Goal: Task Accomplishment & Management: Use online tool/utility

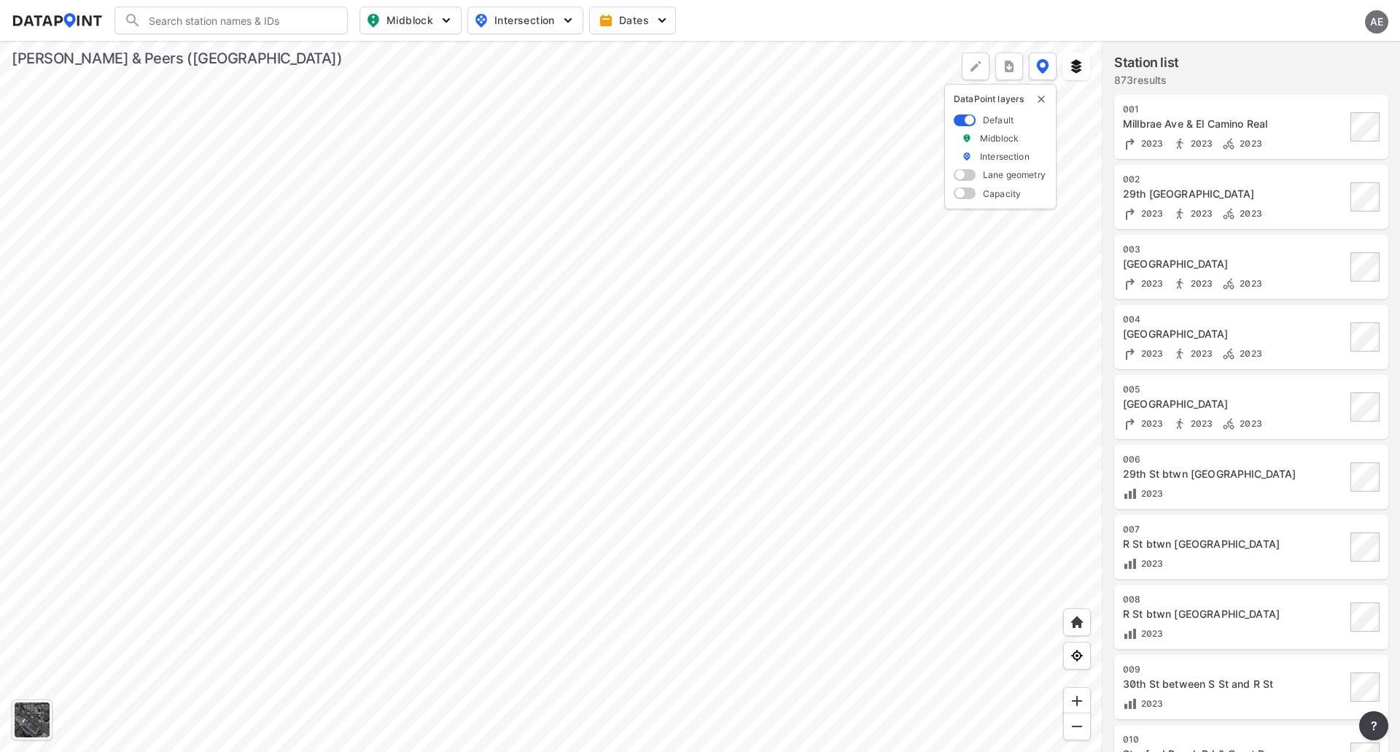
click at [809, 507] on div at bounding box center [551, 396] width 1102 height 711
click at [787, 300] on div at bounding box center [551, 396] width 1102 height 711
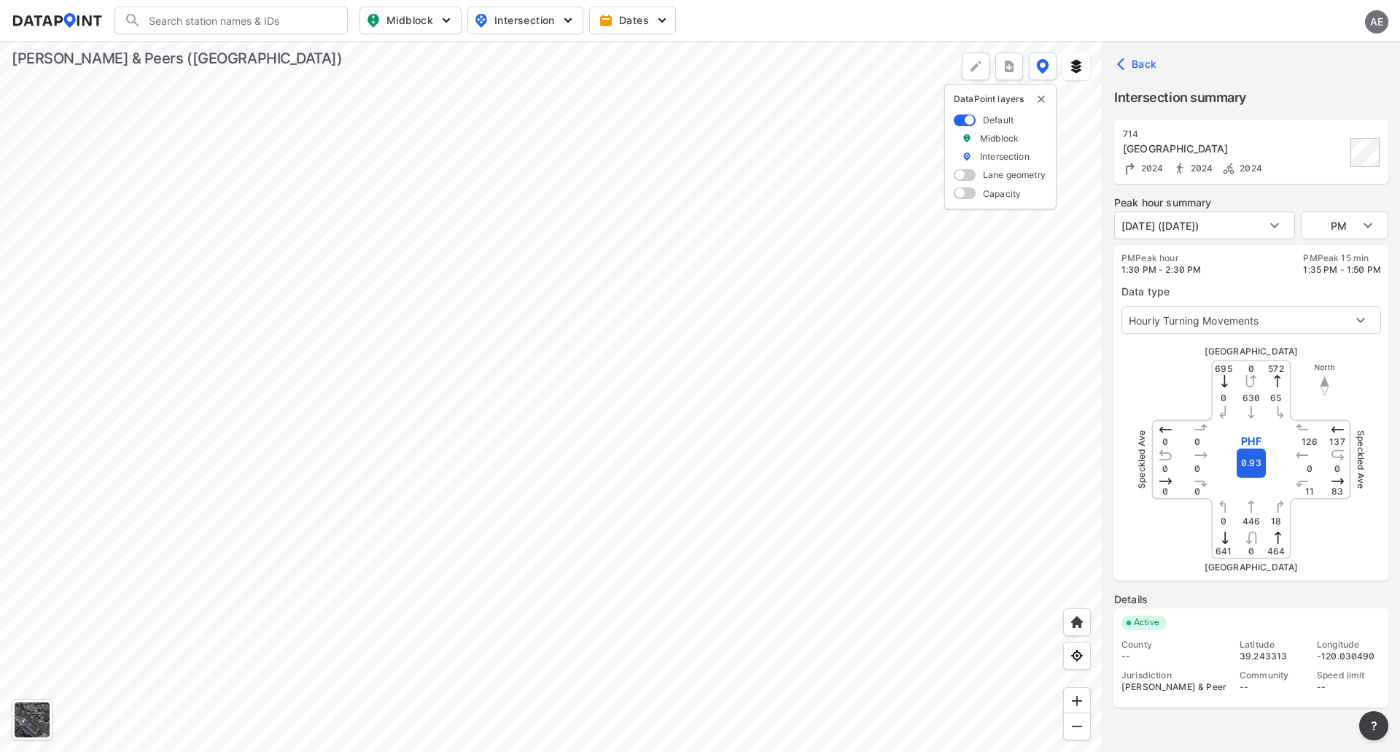
click at [1044, 99] on img "delete" at bounding box center [1041, 99] width 12 height 12
click at [463, 542] on div at bounding box center [551, 396] width 1102 height 711
click at [1176, 328] on body "Search Please enter a search term. Midblock Intersection Dates AE Import Data T…" at bounding box center [700, 376] width 1400 height 752
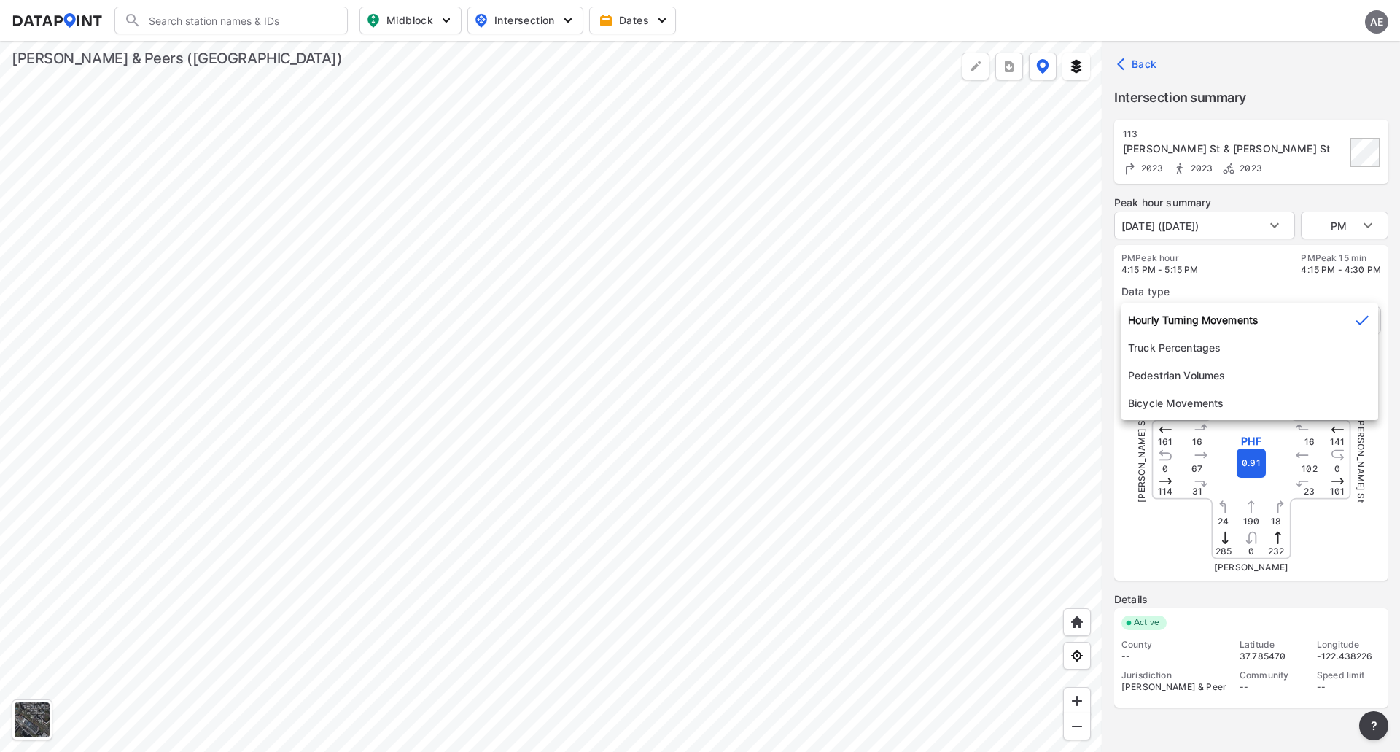
click at [1298, 32] on div at bounding box center [700, 376] width 1400 height 752
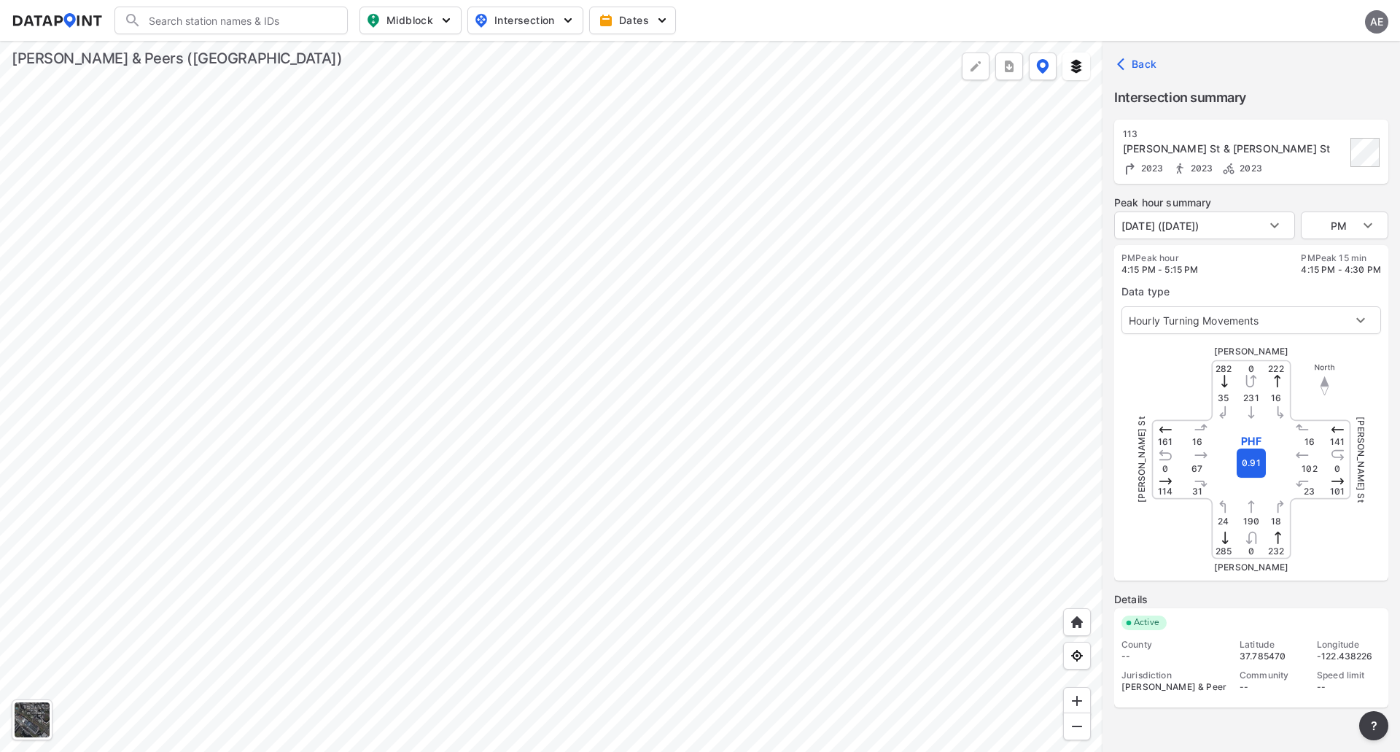
click at [1370, 18] on div "AE" at bounding box center [1376, 21] width 23 height 23
click at [1323, 88] on p "Log out" at bounding box center [1327, 84] width 122 height 26
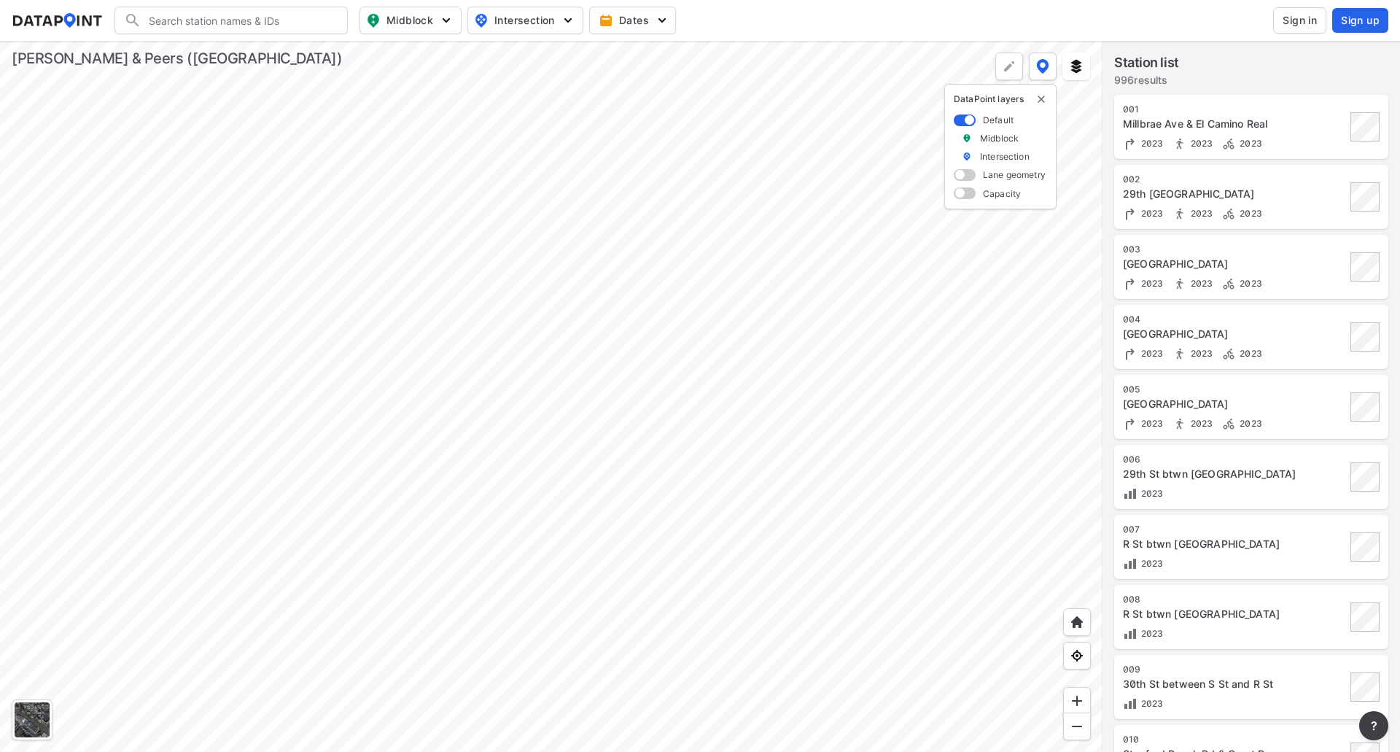
click at [1283, 14] on span "Sign in" at bounding box center [1299, 20] width 34 height 15
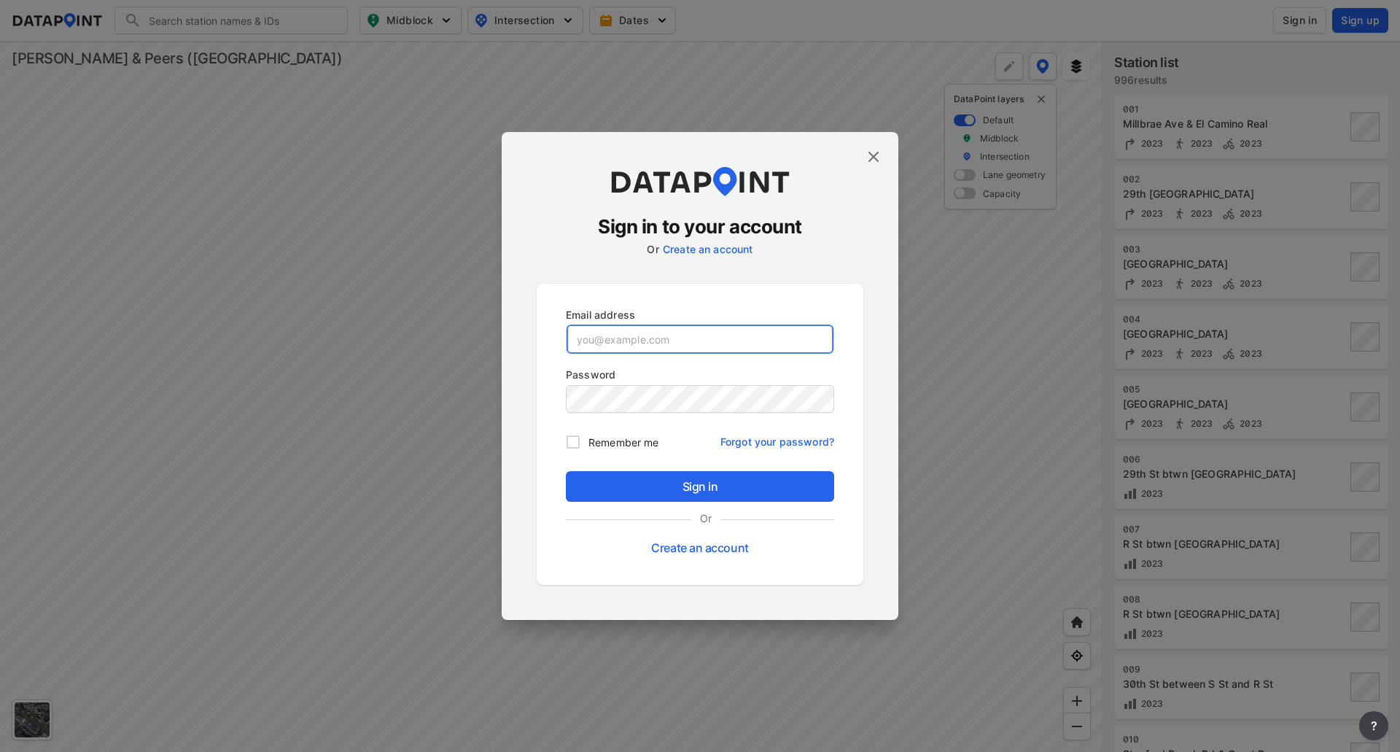
click at [620, 339] on input "email" at bounding box center [699, 338] width 267 height 29
paste input "[EMAIL_ADDRESS][DOMAIN_NAME]"
type input "[EMAIL_ADDRESS][DOMAIN_NAME]"
click at [548, 418] on div "Email address [EMAIL_ADDRESS][DOMAIN_NAME] Password Remember me Forgot your pas…" at bounding box center [700, 434] width 327 height 301
click at [575, 434] on input "Remember me" at bounding box center [573, 442] width 31 height 31
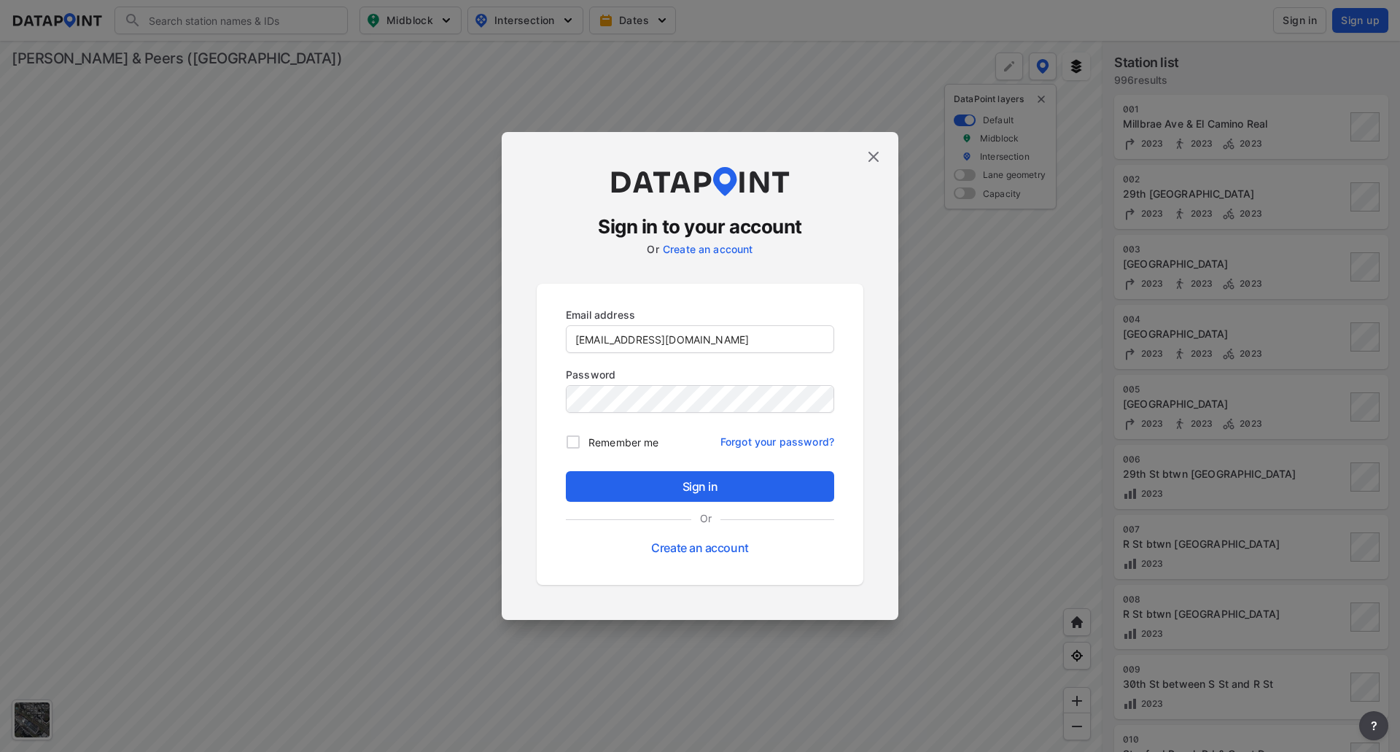
checkbox input "true"
click at [628, 489] on span "Sign in" at bounding box center [699, 486] width 245 height 17
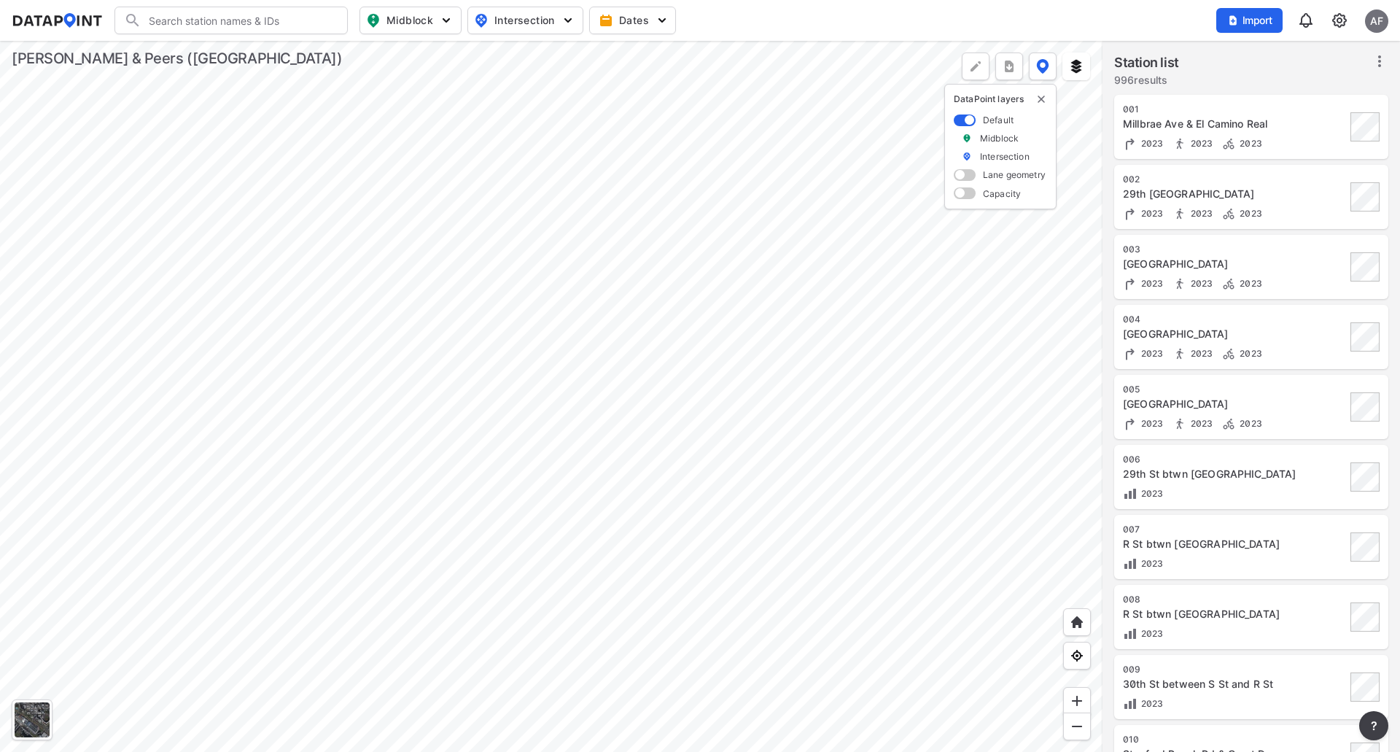
click at [849, 751] on div at bounding box center [551, 396] width 1102 height 711
click at [939, 430] on div at bounding box center [551, 396] width 1102 height 711
click at [677, 255] on div at bounding box center [551, 396] width 1102 height 711
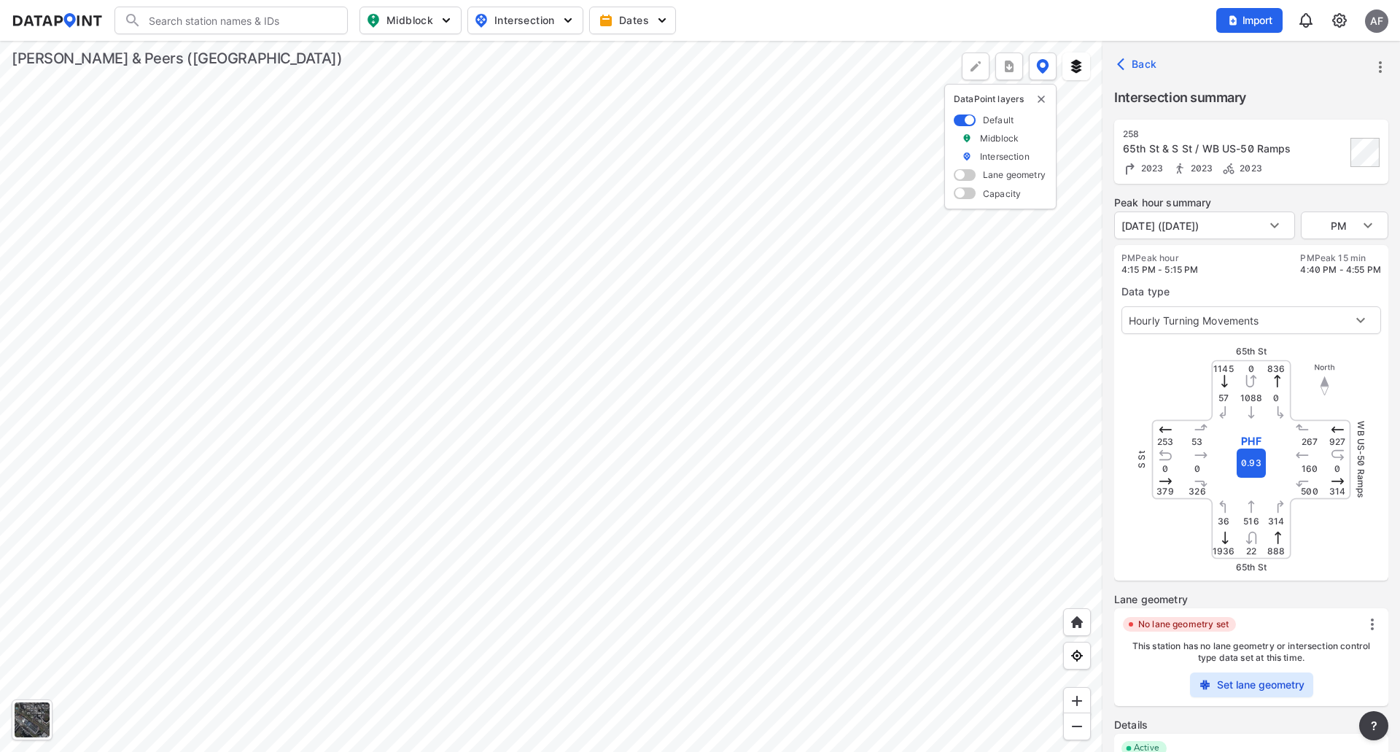
click at [791, 346] on div at bounding box center [551, 396] width 1102 height 711
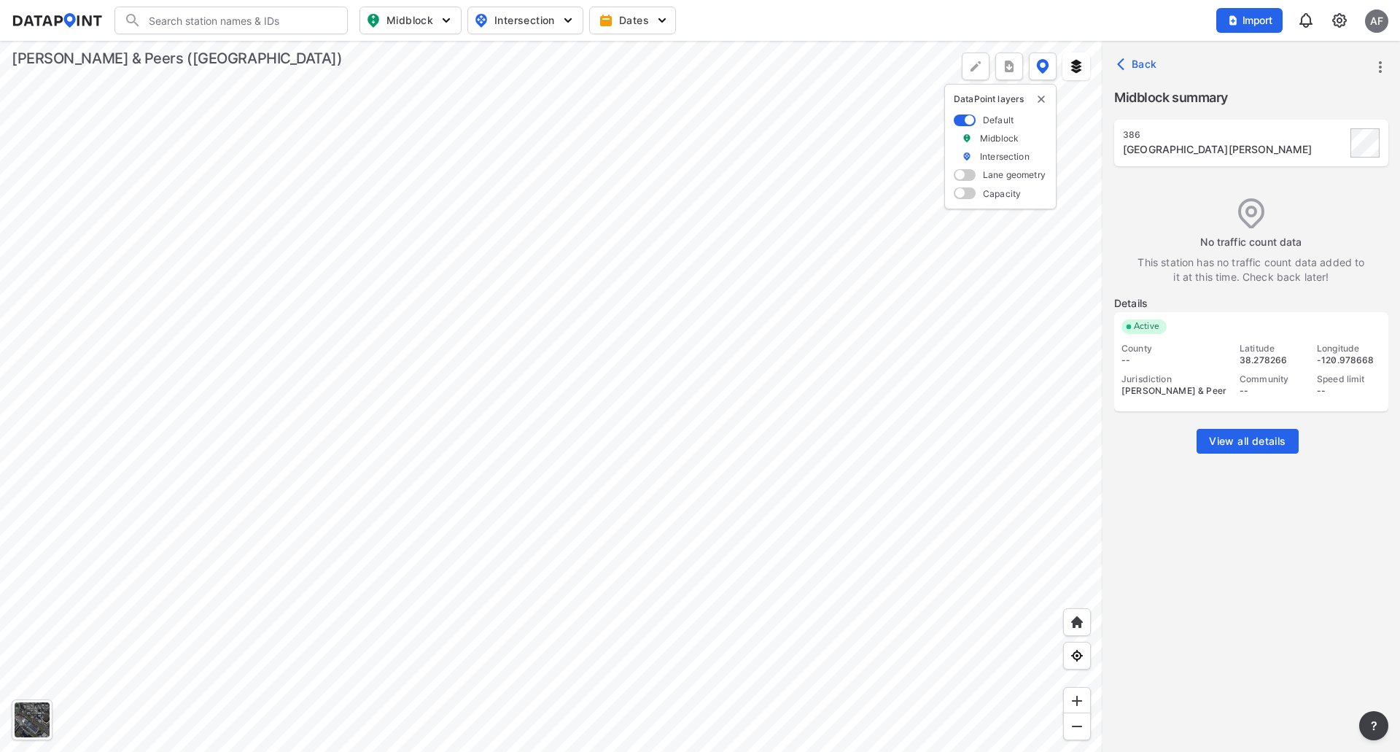
click at [718, 397] on div at bounding box center [551, 396] width 1102 height 711
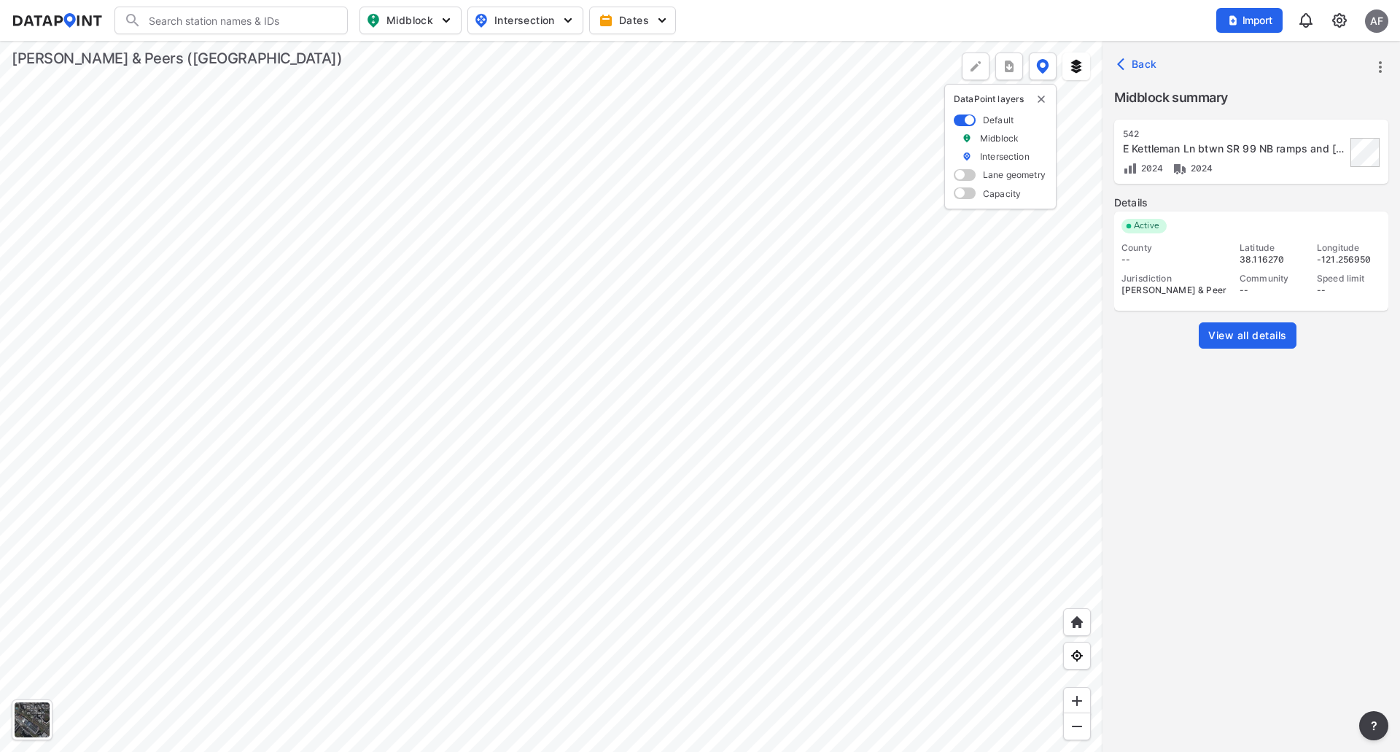
click at [681, 315] on div at bounding box center [551, 396] width 1102 height 711
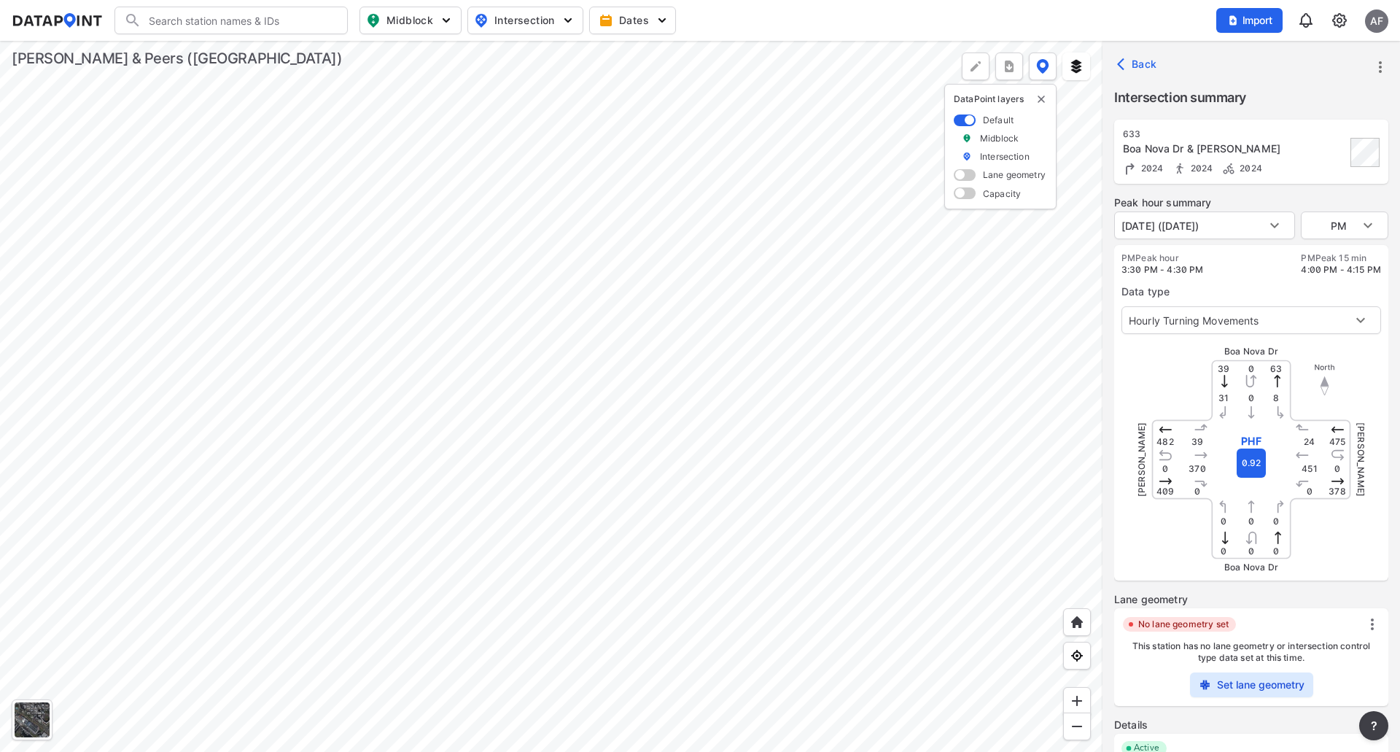
click at [594, 377] on div at bounding box center [551, 396] width 1102 height 711
click at [506, 655] on div at bounding box center [551, 396] width 1102 height 711
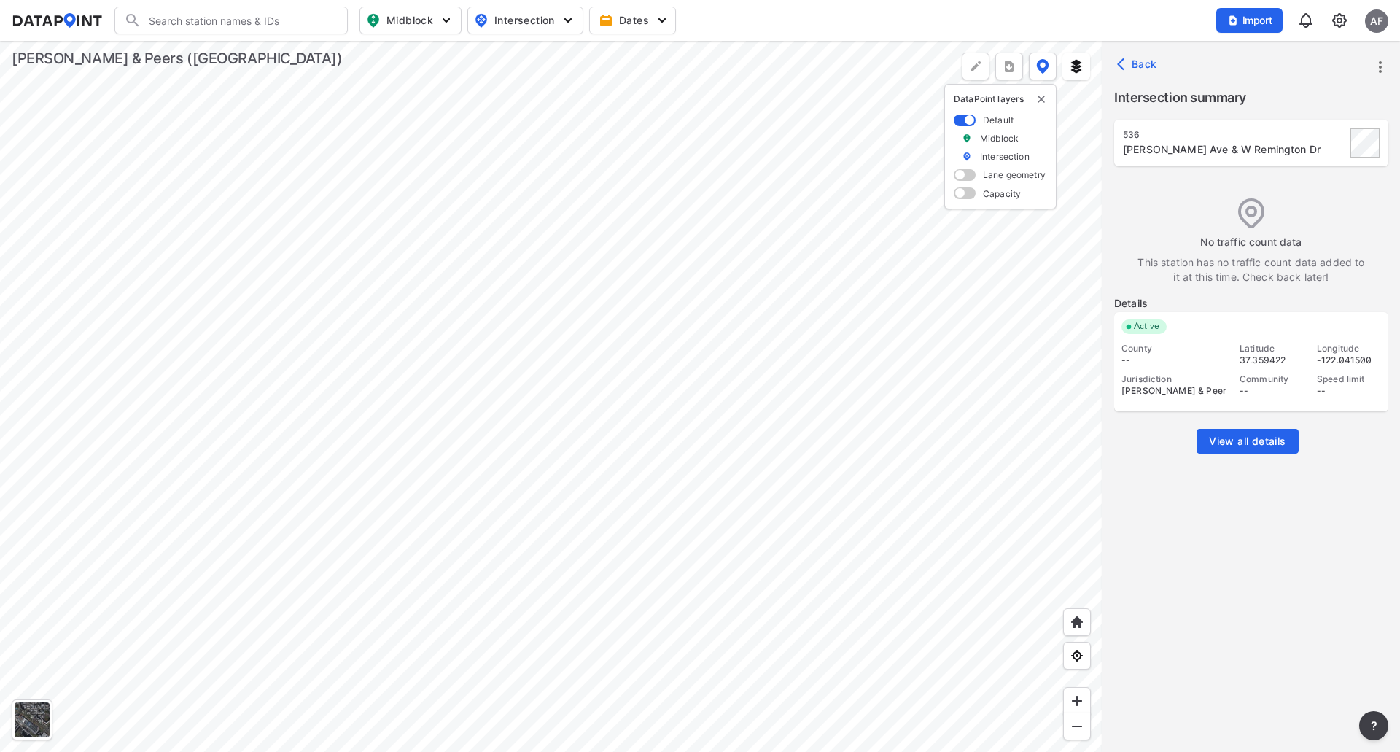
click at [431, 587] on div at bounding box center [551, 396] width 1102 height 711
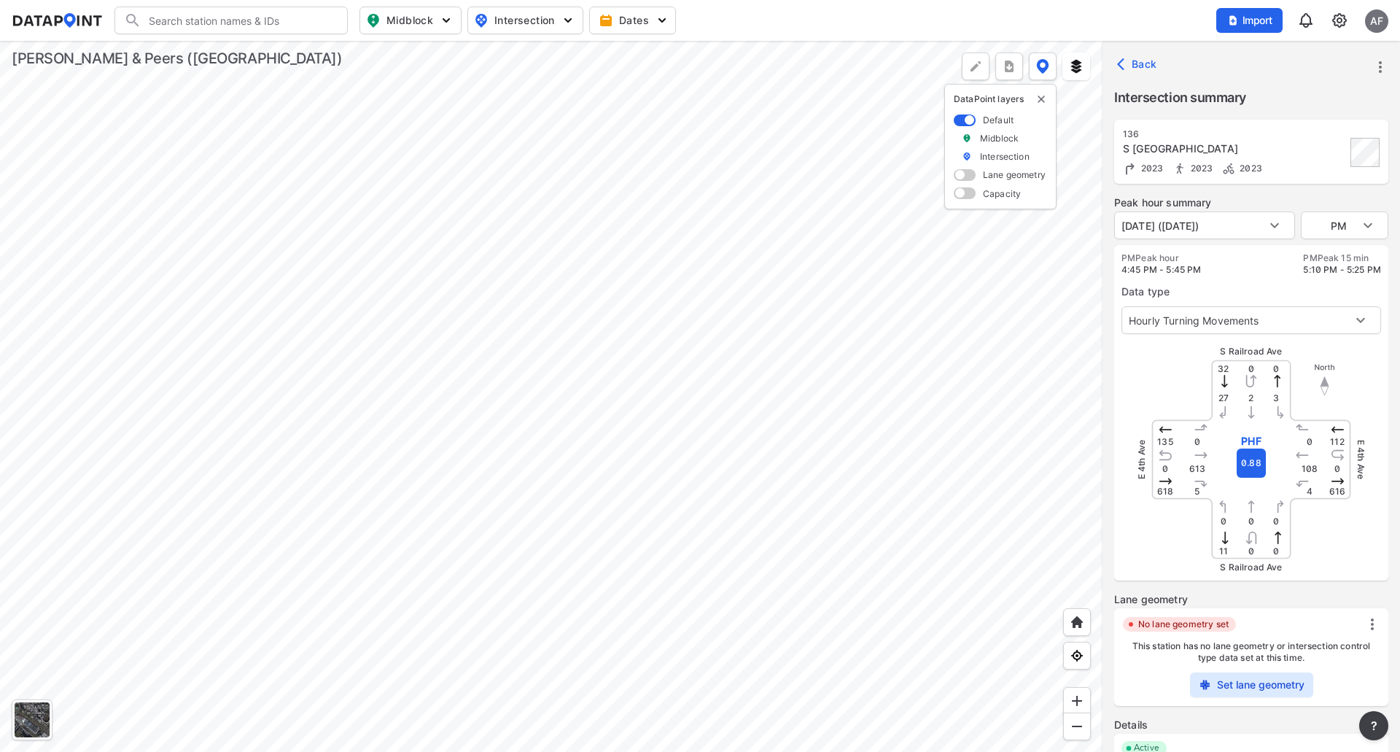
click at [408, 559] on div at bounding box center [551, 396] width 1102 height 711
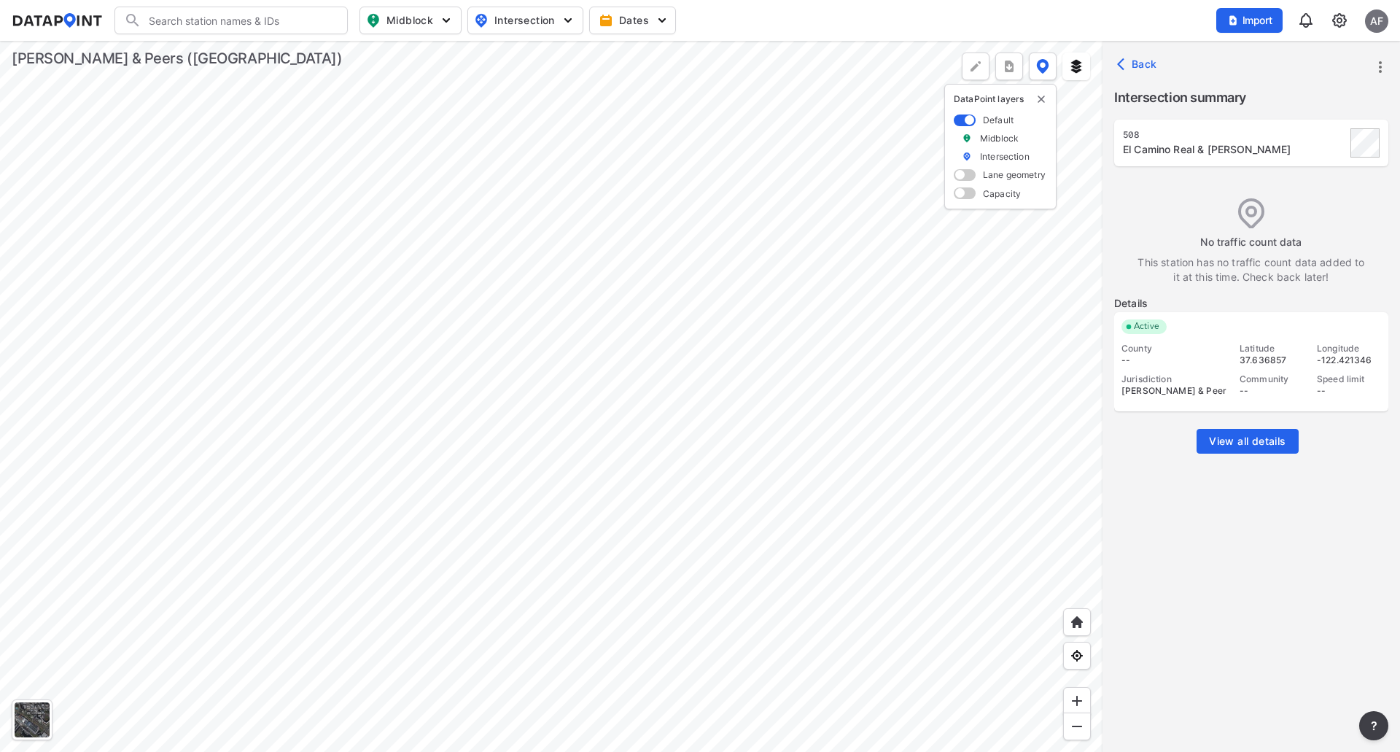
click at [392, 529] on div at bounding box center [551, 396] width 1102 height 711
click at [510, 332] on div at bounding box center [551, 396] width 1102 height 711
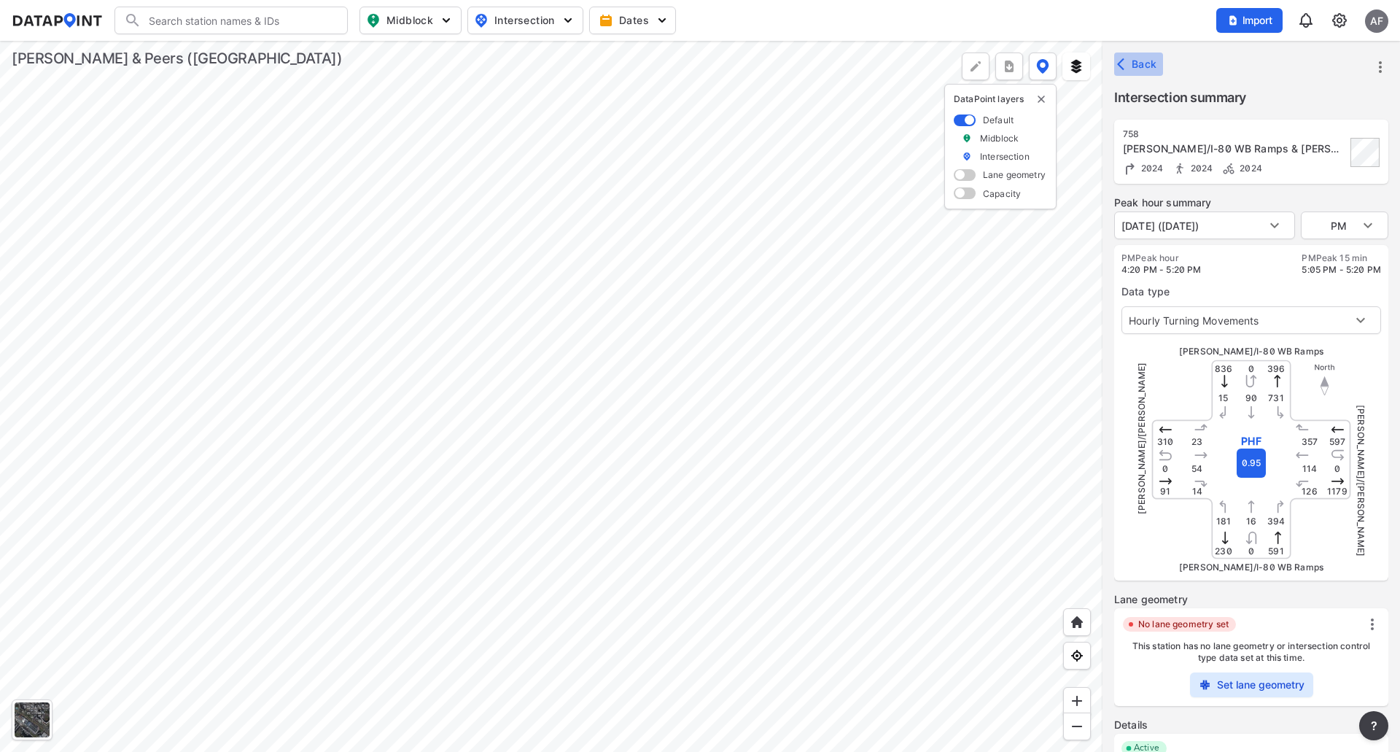
click at [1136, 61] on span "Back" at bounding box center [1138, 64] width 37 height 15
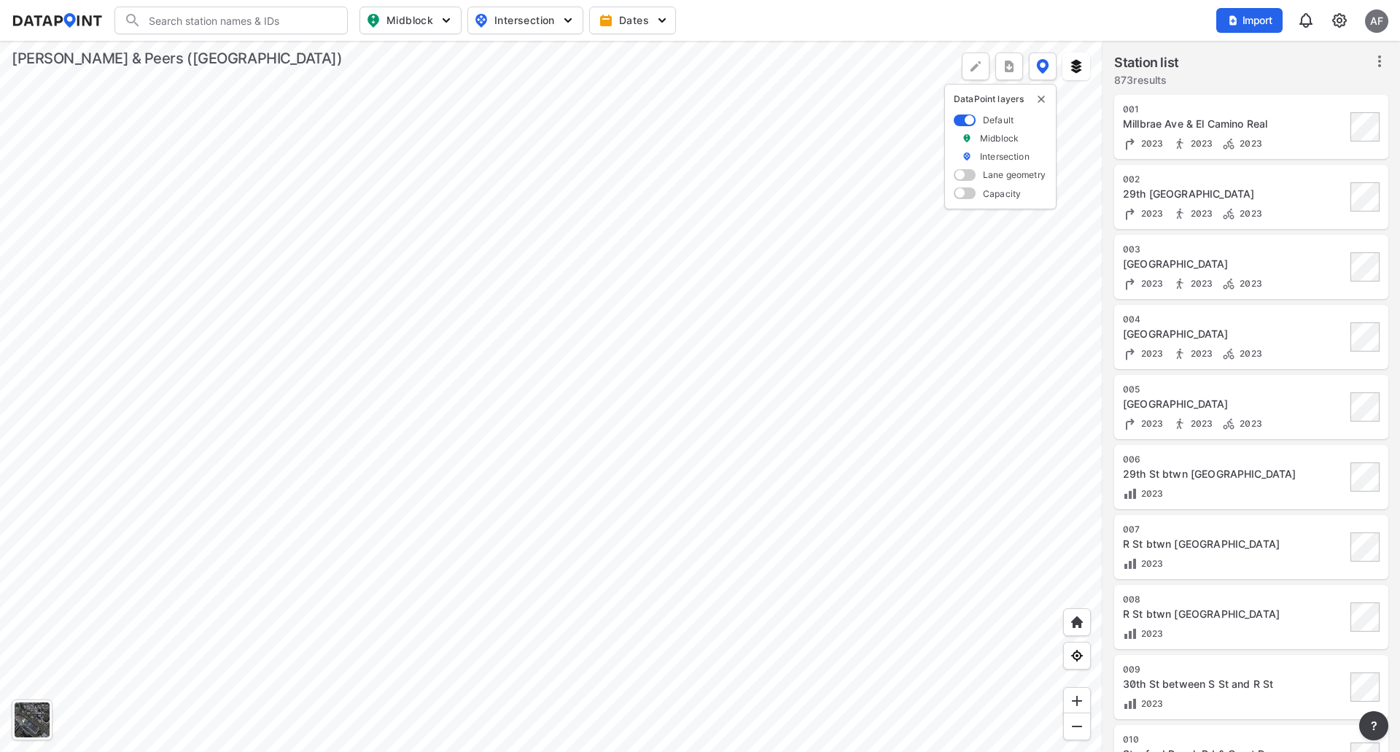
click at [1183, 129] on div "Millbrae Ave & El Camino Real" at bounding box center [1234, 124] width 223 height 15
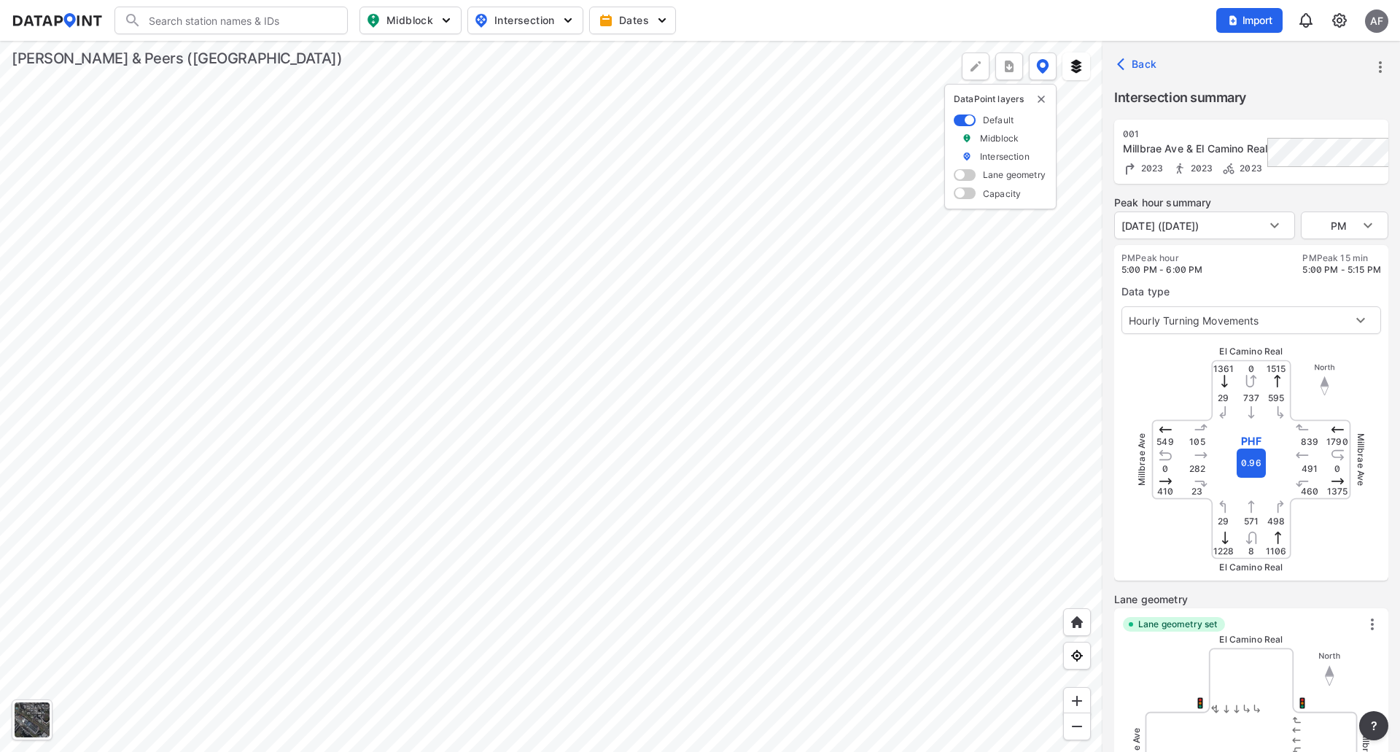
type input "3176"
click at [893, 408] on div at bounding box center [551, 396] width 1102 height 711
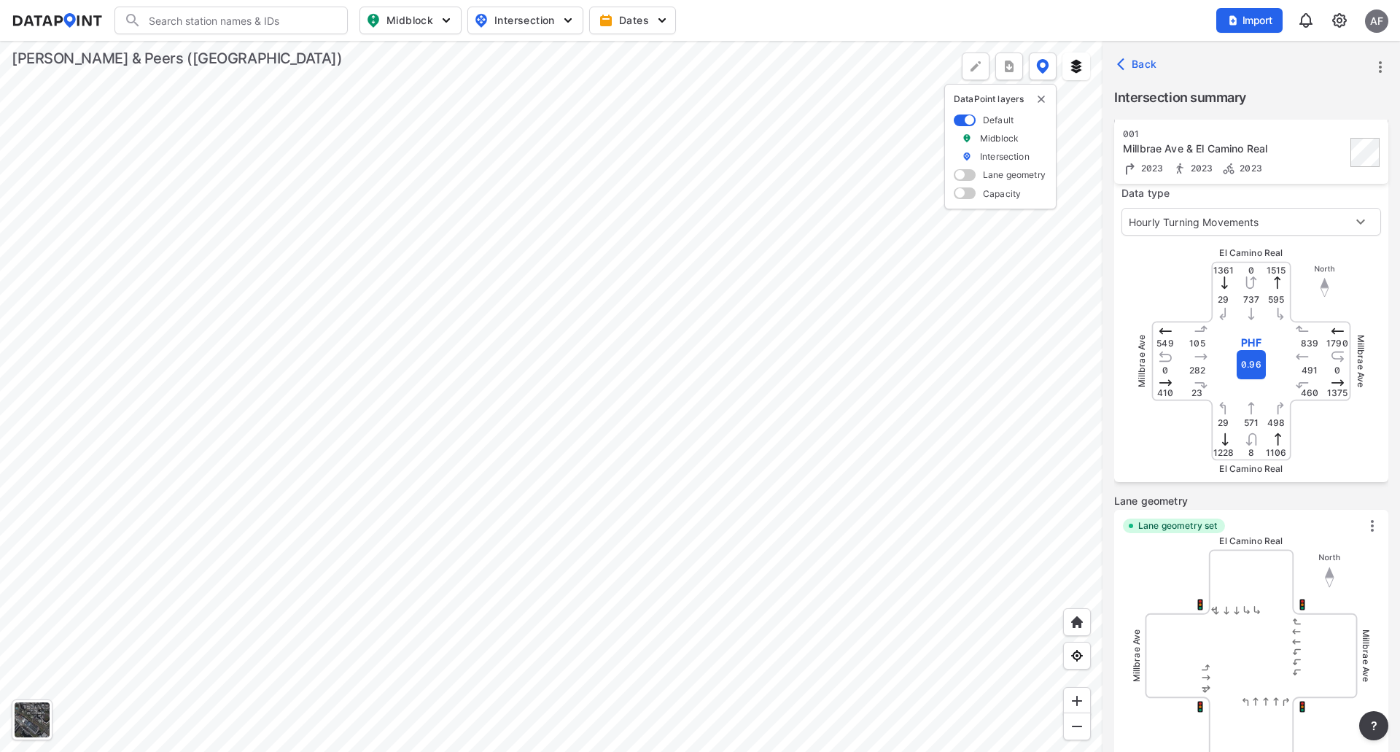
scroll to position [73, 0]
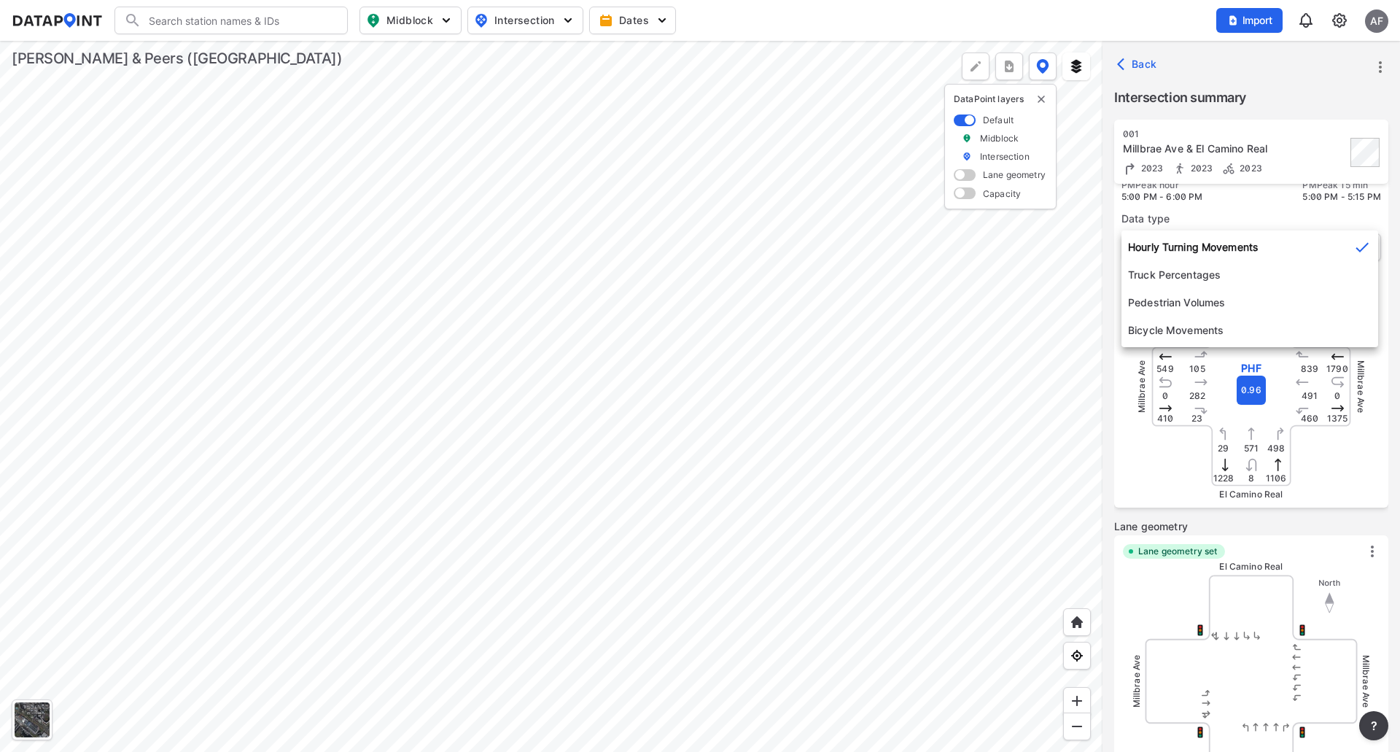
click at [1239, 258] on body "Search Please enter a search term. Midblock Intersection Dates Import AF Import…" at bounding box center [700, 376] width 1400 height 752
click at [1247, 252] on li "Hourly Turning Movements" at bounding box center [1249, 247] width 257 height 28
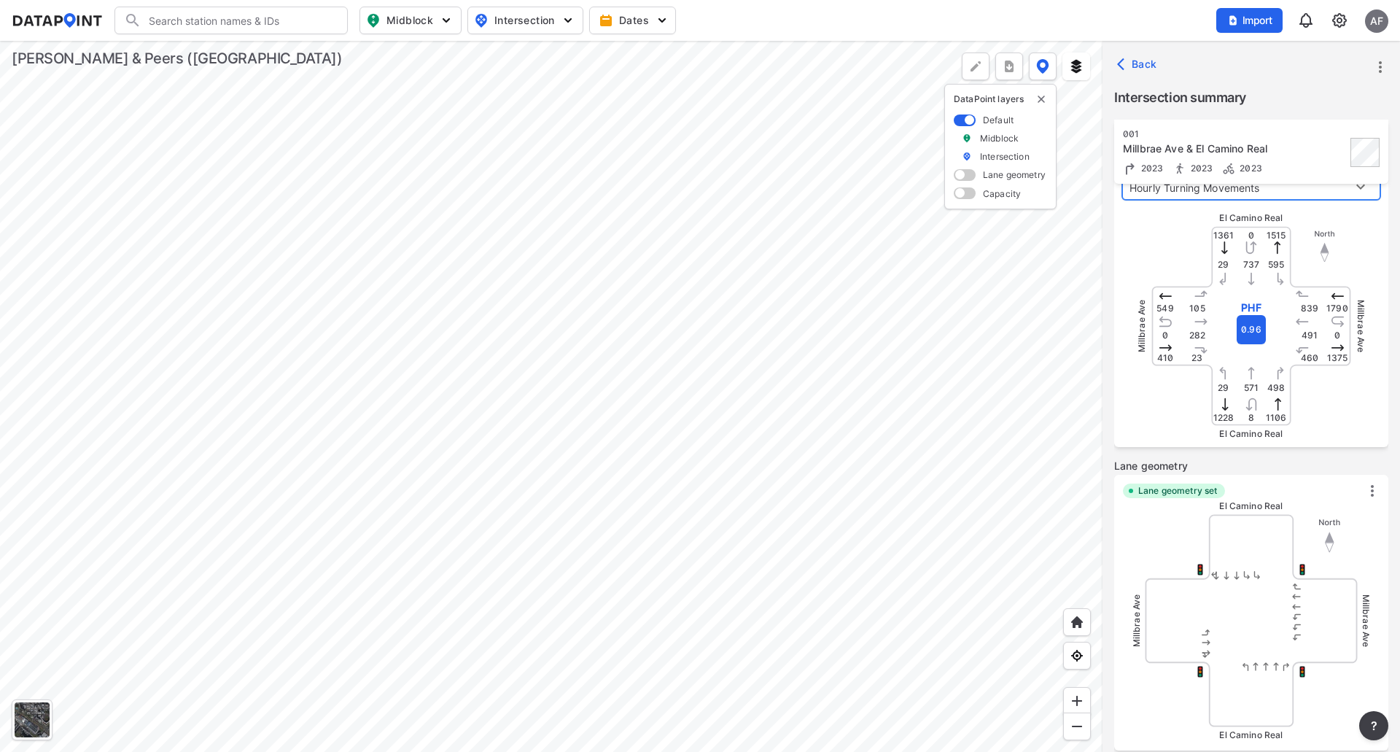
scroll to position [157, 0]
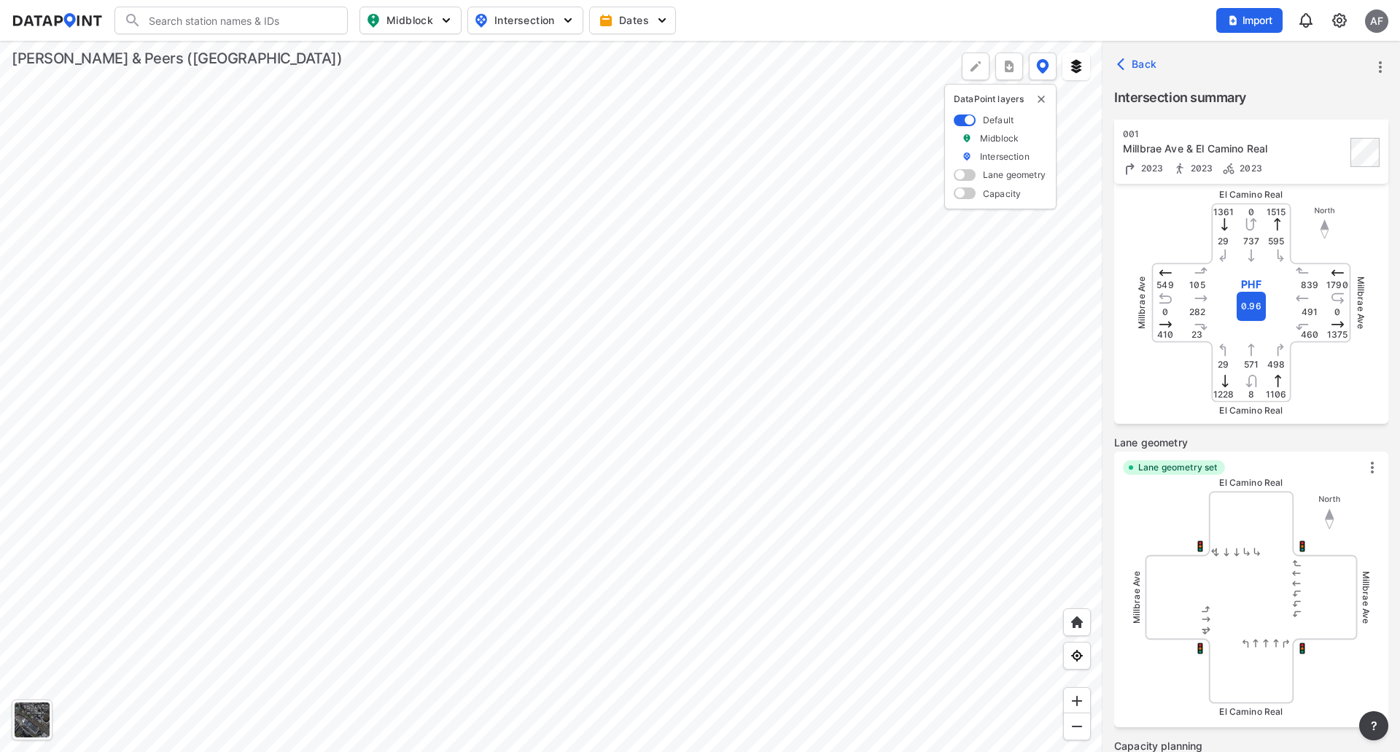
click at [965, 459] on div at bounding box center [551, 396] width 1102 height 711
click at [1044, 98] on img "delete" at bounding box center [1041, 99] width 12 height 12
click at [966, 374] on div at bounding box center [551, 396] width 1102 height 711
